Goal: Contribute content: Add original content to the website for others to see

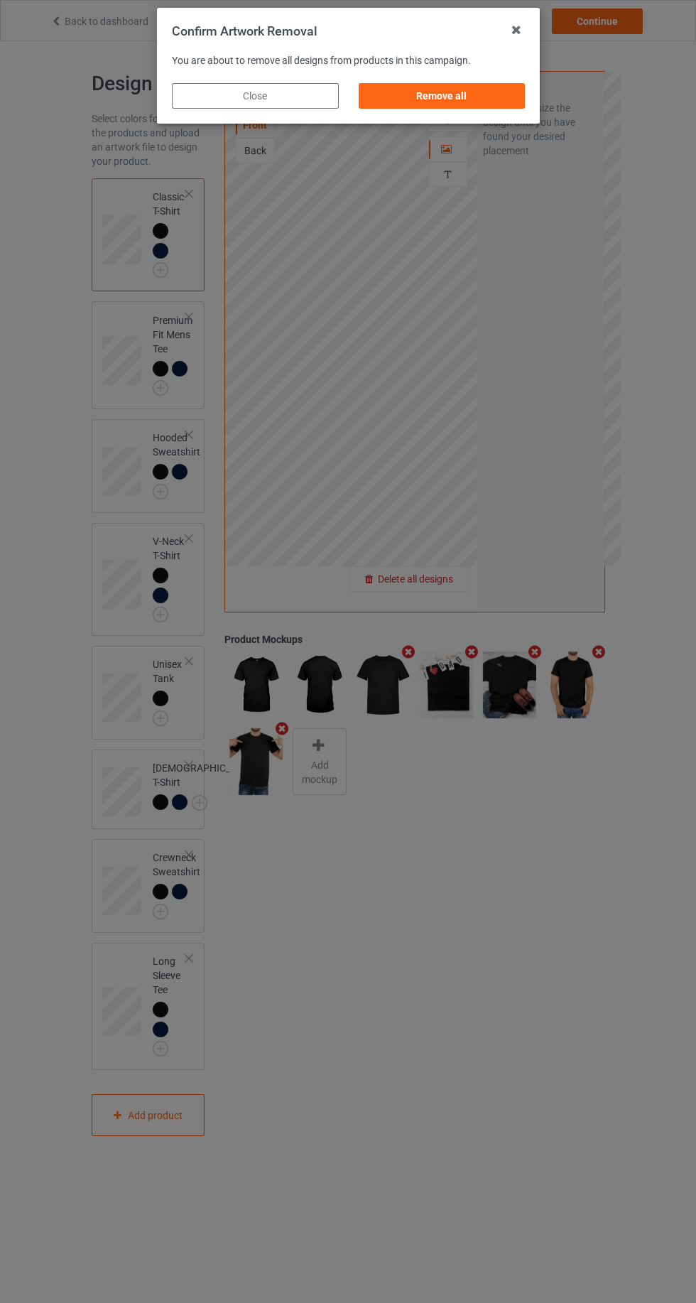
click at [448, 585] on div "Confirm Artwork Removal You are about to remove all designs from products in th…" at bounding box center [348, 651] width 696 height 1303
click at [465, 100] on div "Remove all" at bounding box center [441, 96] width 167 height 26
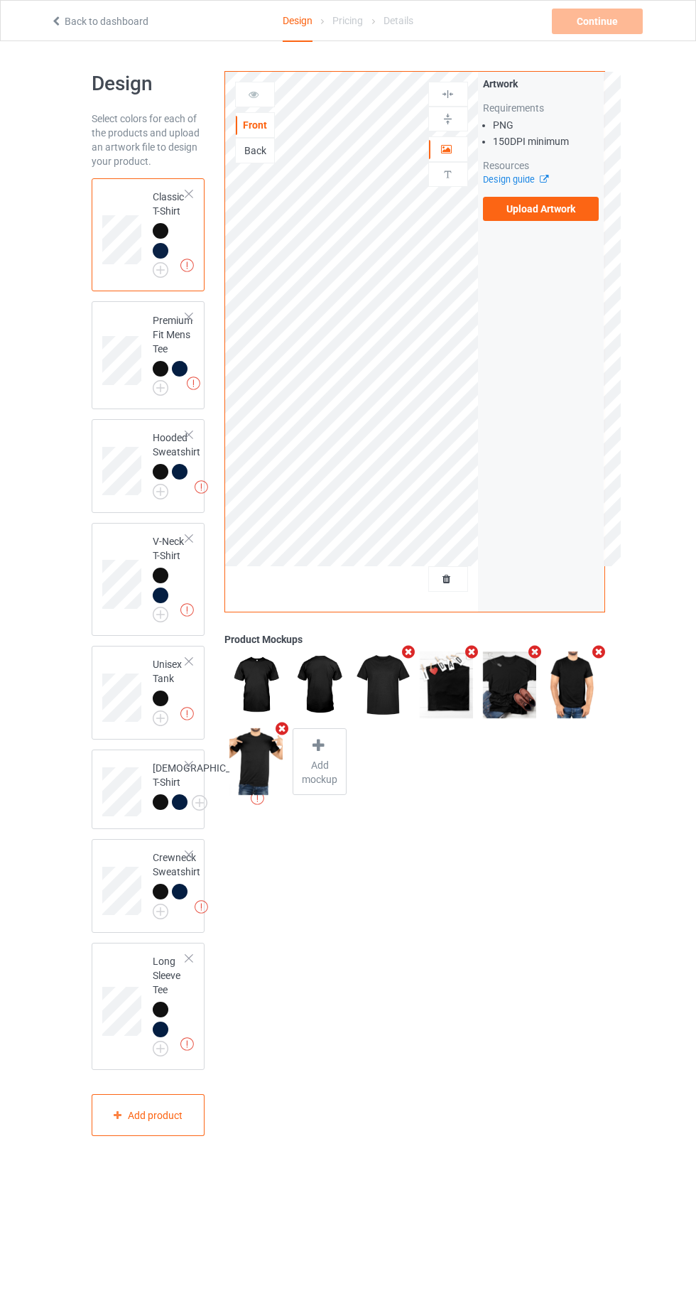
click at [576, 218] on label "Upload Artwork" at bounding box center [541, 209] width 117 height 24
click at [0, 0] on input "Upload Artwork" at bounding box center [0, 0] width 0 height 0
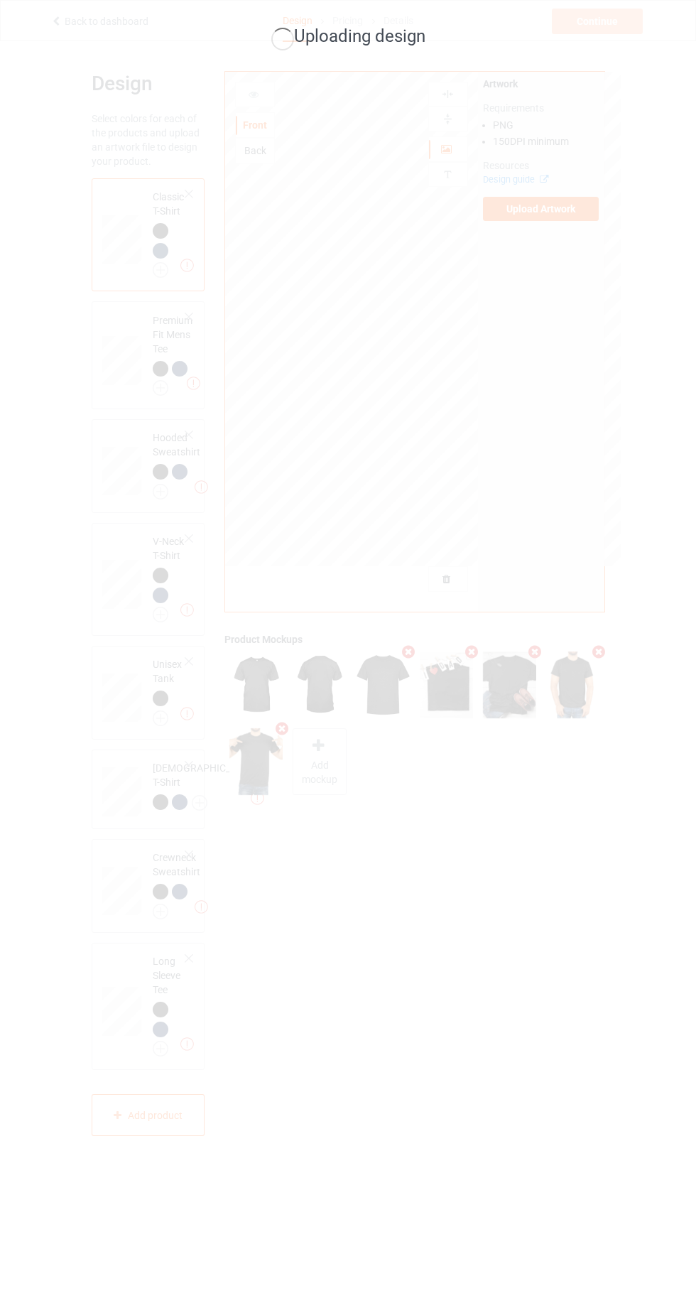
click at [500, 833] on div "Uploading design" at bounding box center [348, 651] width 696 height 1303
click at [496, 827] on div "Uploading design" at bounding box center [348, 651] width 696 height 1303
click at [322, 942] on div "Uploading design" at bounding box center [348, 651] width 696 height 1303
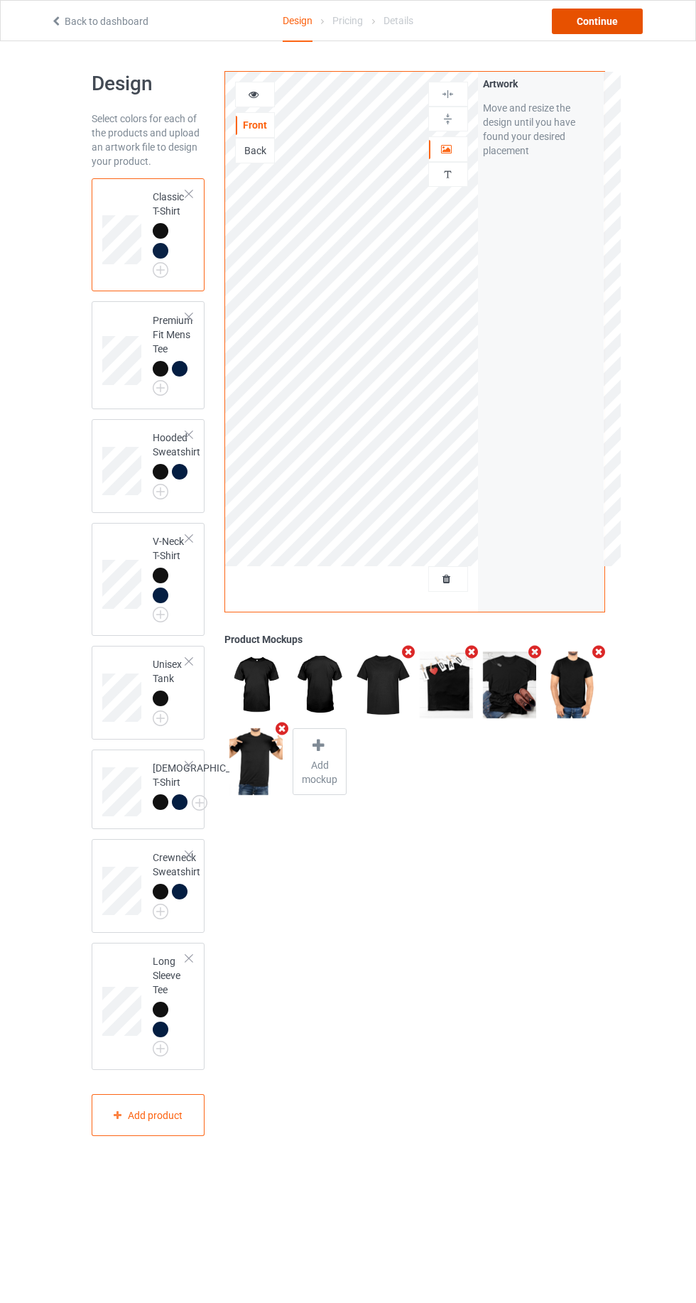
click at [628, 14] on div "Continue" at bounding box center [597, 22] width 91 height 26
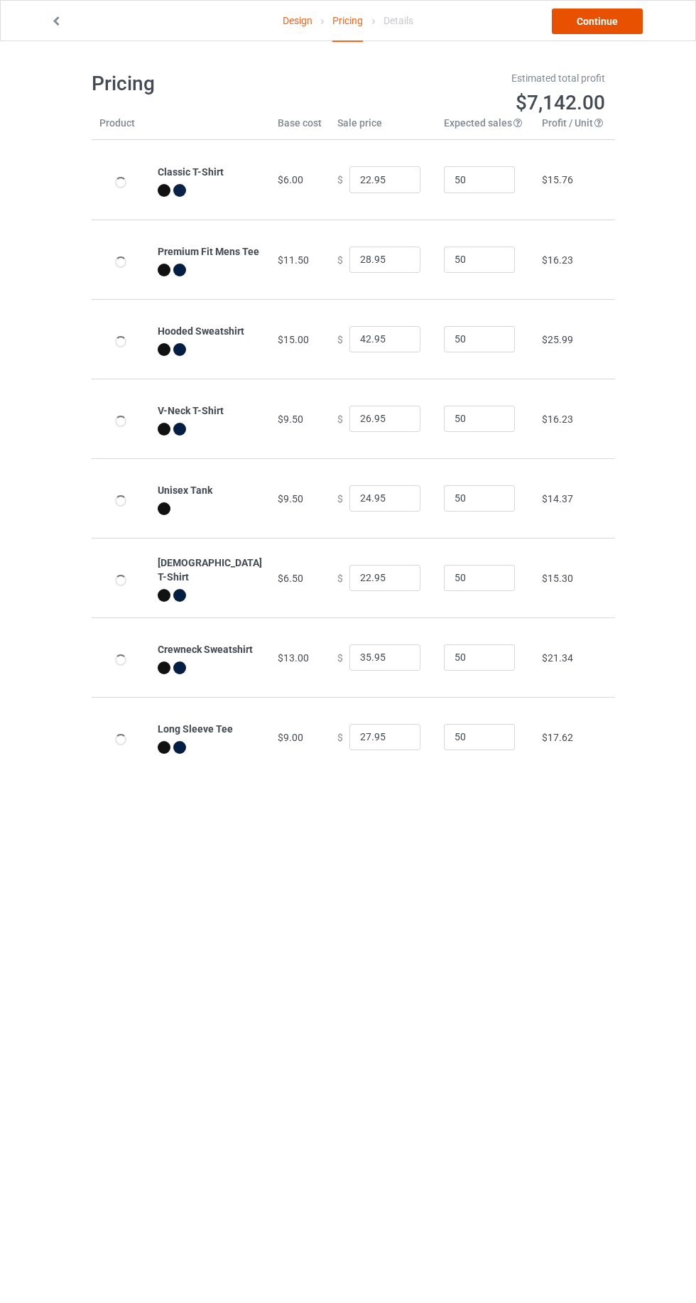
click at [623, 26] on link "Continue" at bounding box center [597, 22] width 91 height 26
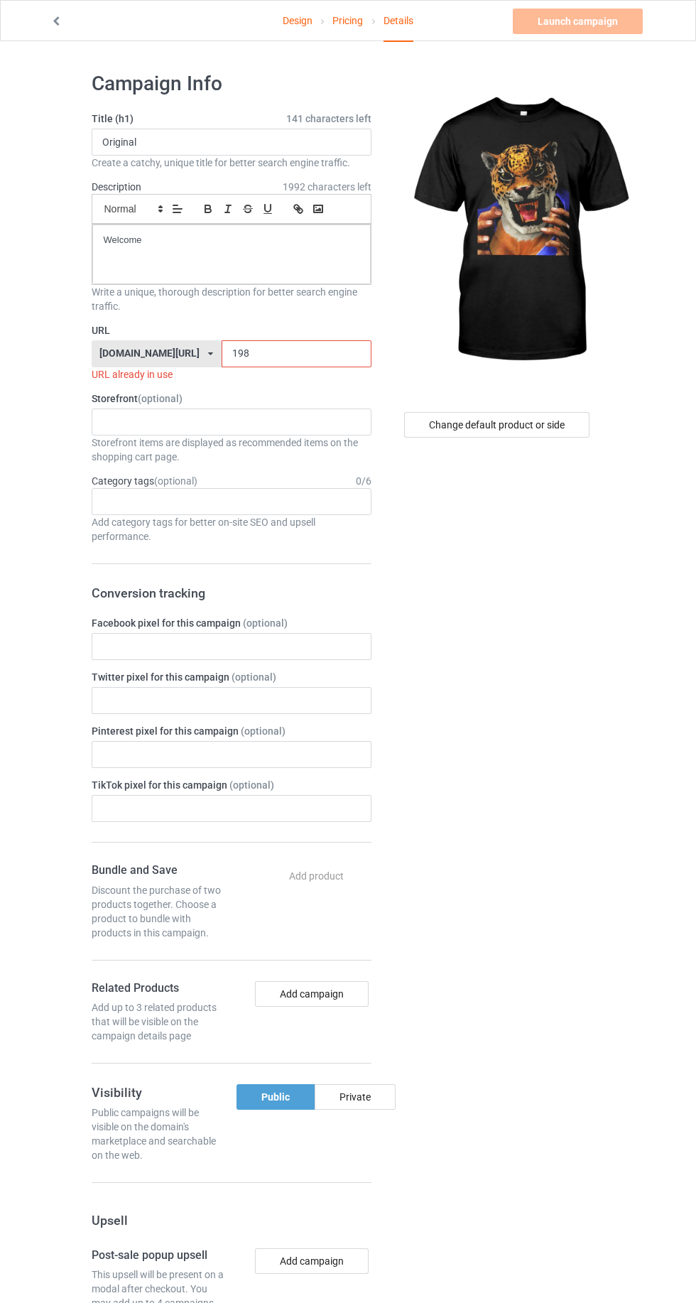
click at [367, 351] on input "198" at bounding box center [297, 353] width 150 height 27
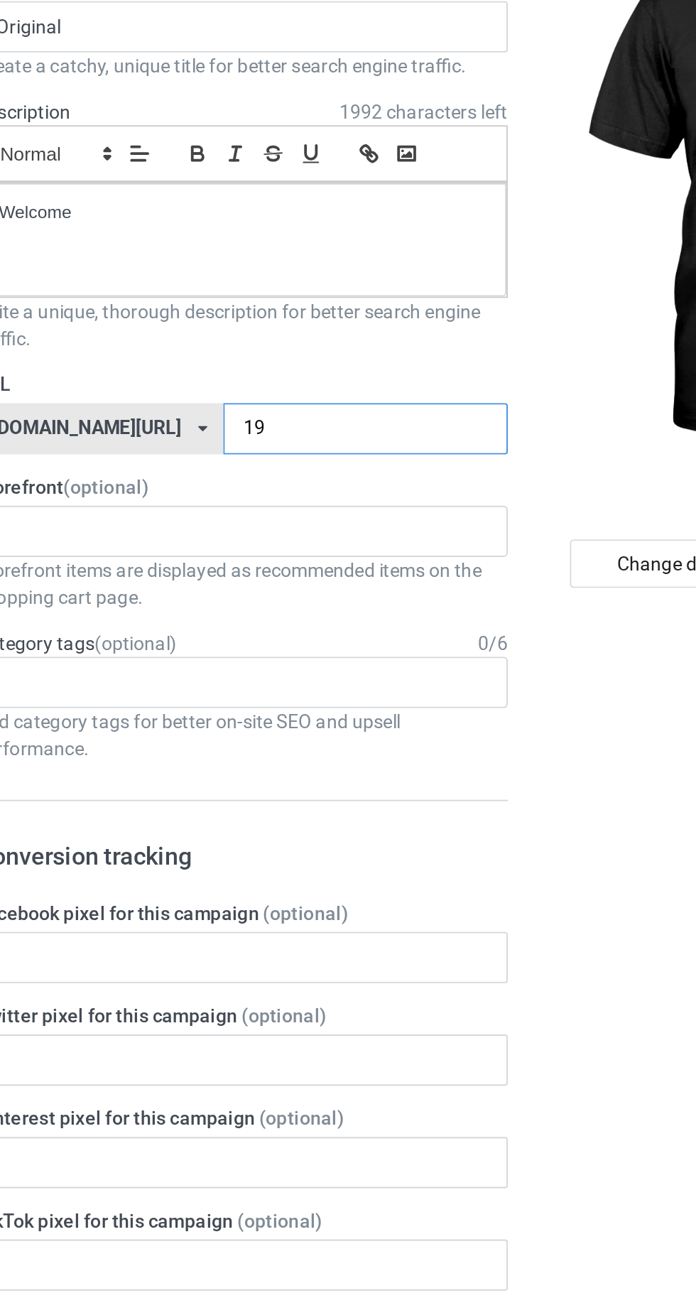
type input "19i"
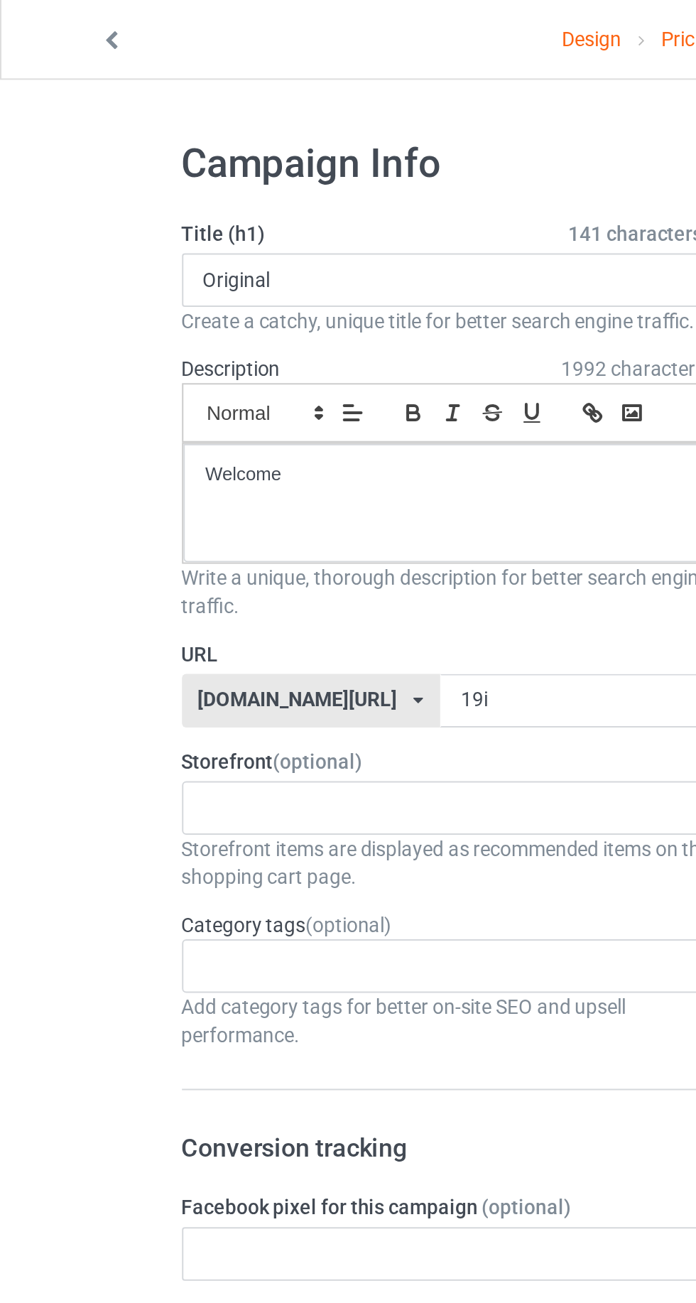
click at [291, 17] on link "Design" at bounding box center [298, 21] width 30 height 40
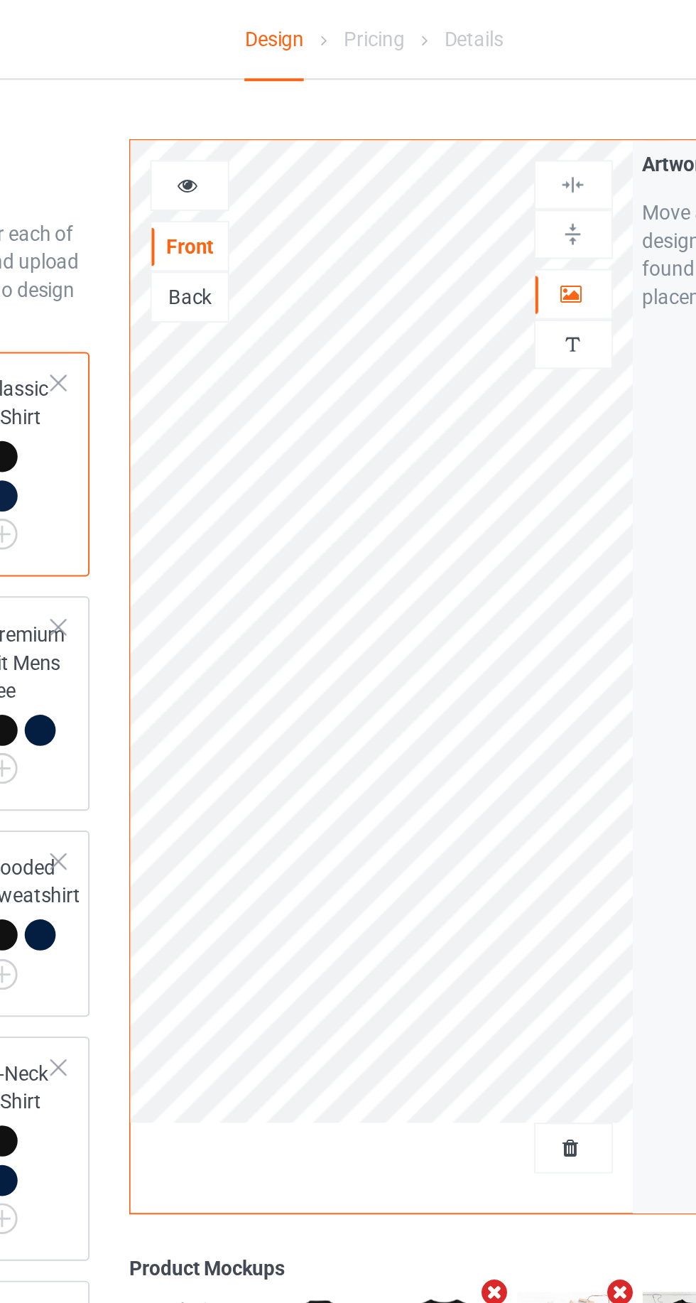
click at [457, 143] on div at bounding box center [448, 149] width 38 height 14
click at [257, 97] on icon at bounding box center [254, 92] width 12 height 10
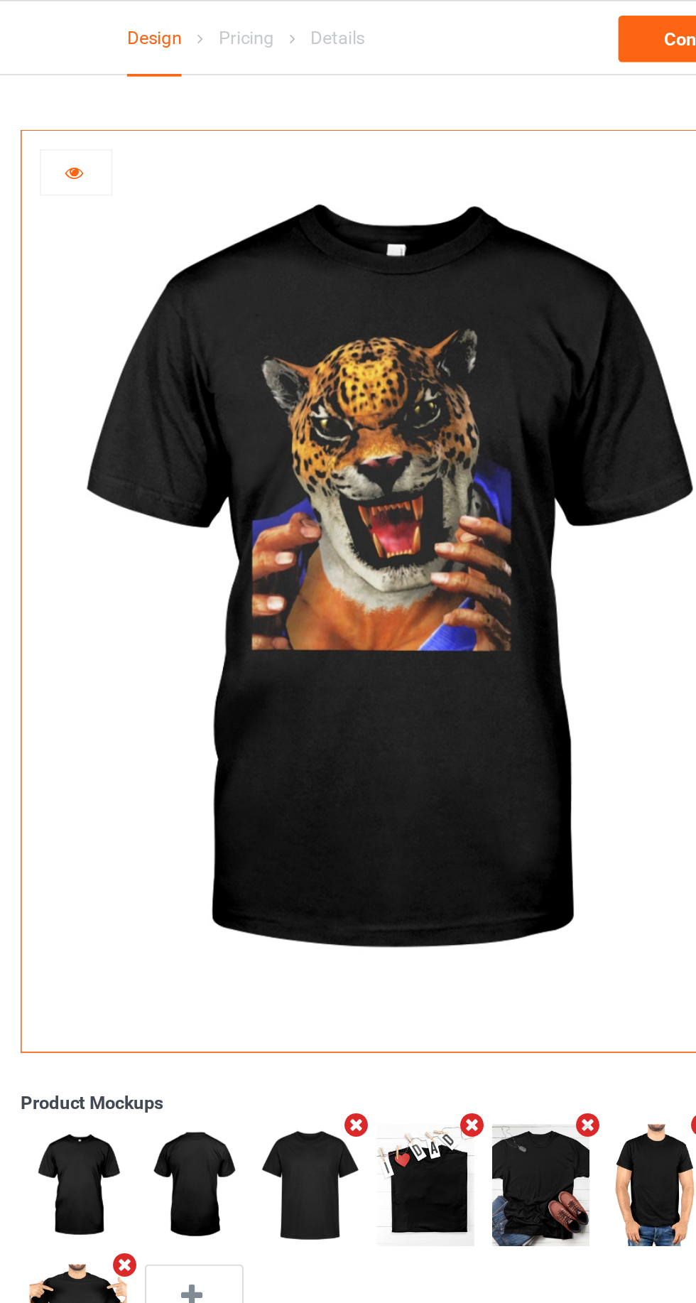
click at [247, 91] on div at bounding box center [255, 94] width 38 height 14
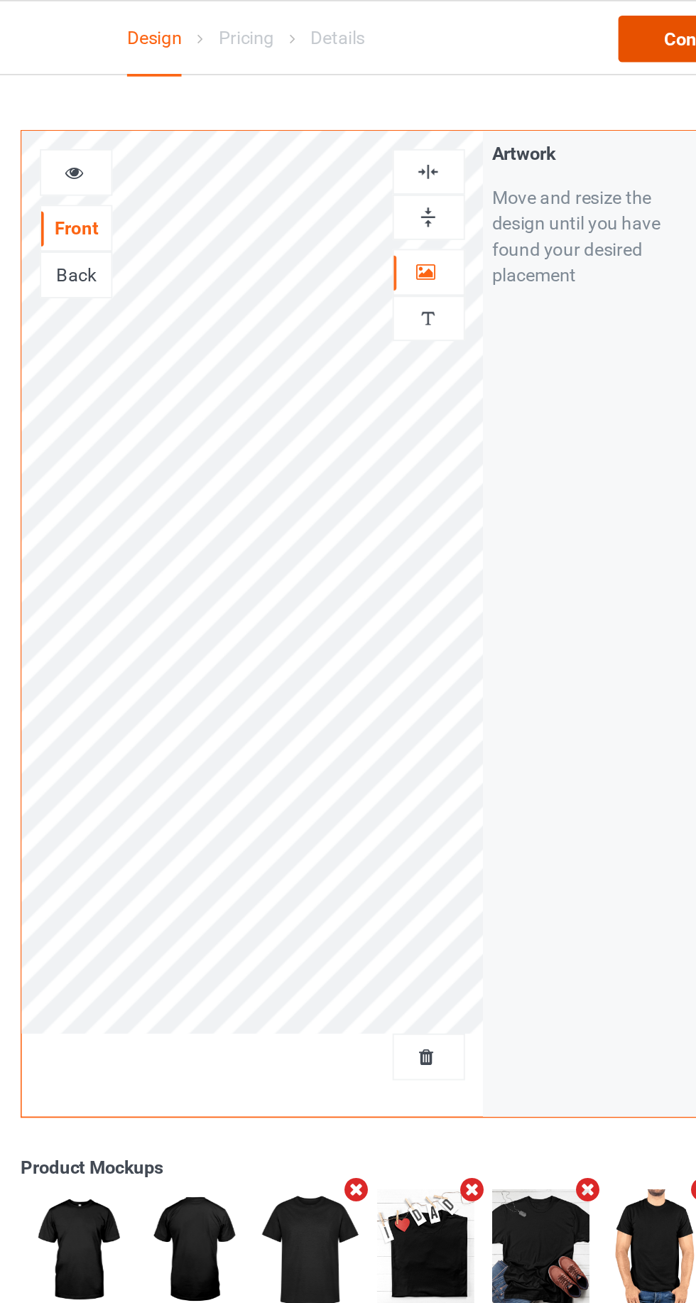
click at [582, 11] on div "Continue" at bounding box center [597, 22] width 91 height 26
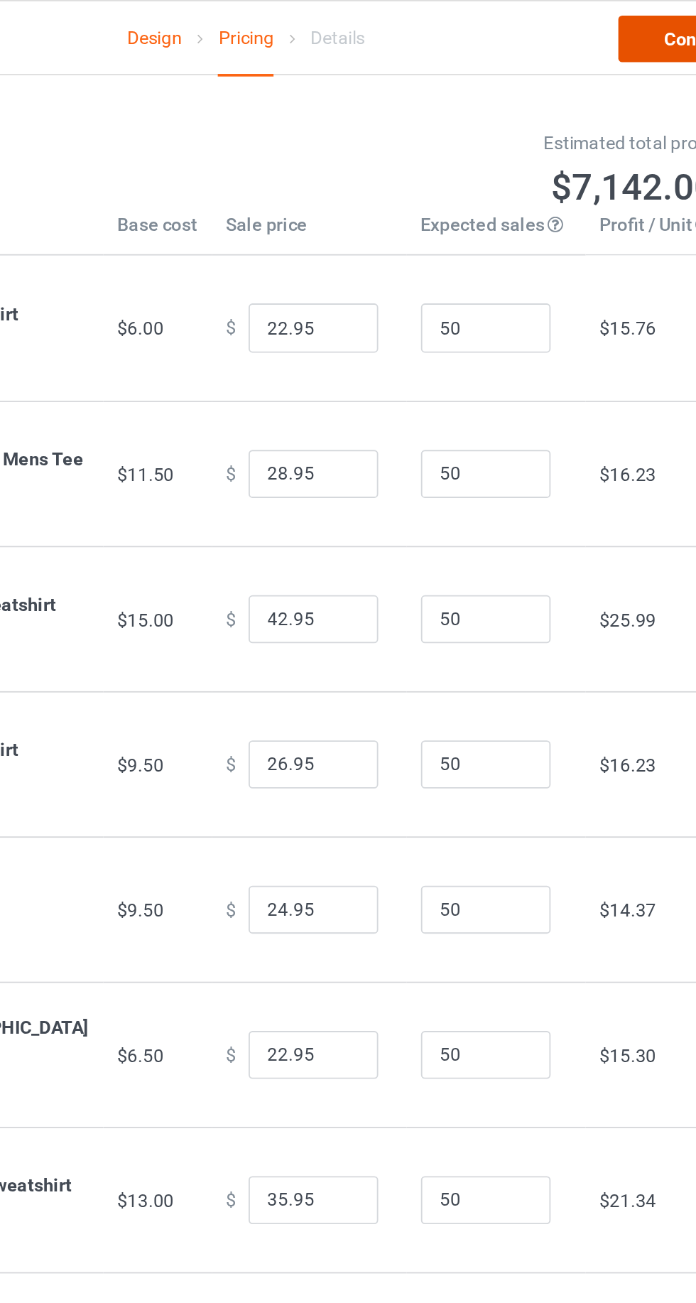
click at [569, 23] on link "Continue" at bounding box center [597, 22] width 91 height 26
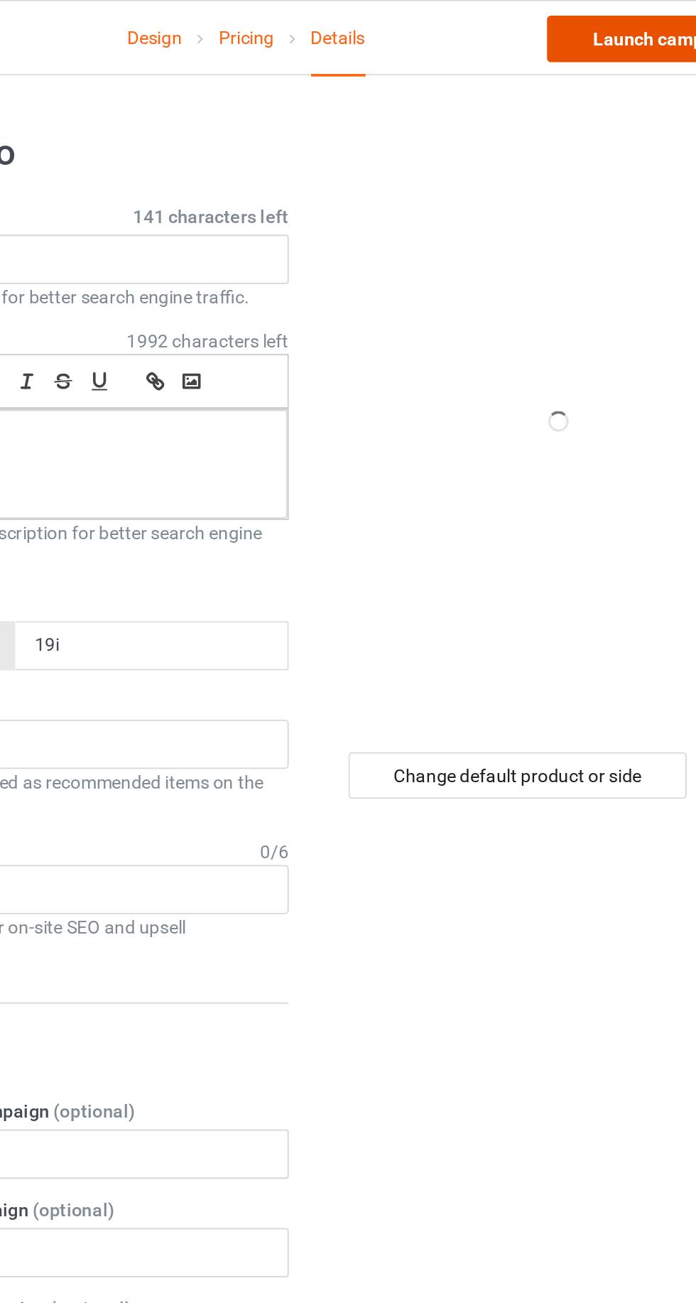
click at [571, 21] on link "Launch campaign" at bounding box center [578, 22] width 130 height 26
